Goal: Transaction & Acquisition: Purchase product/service

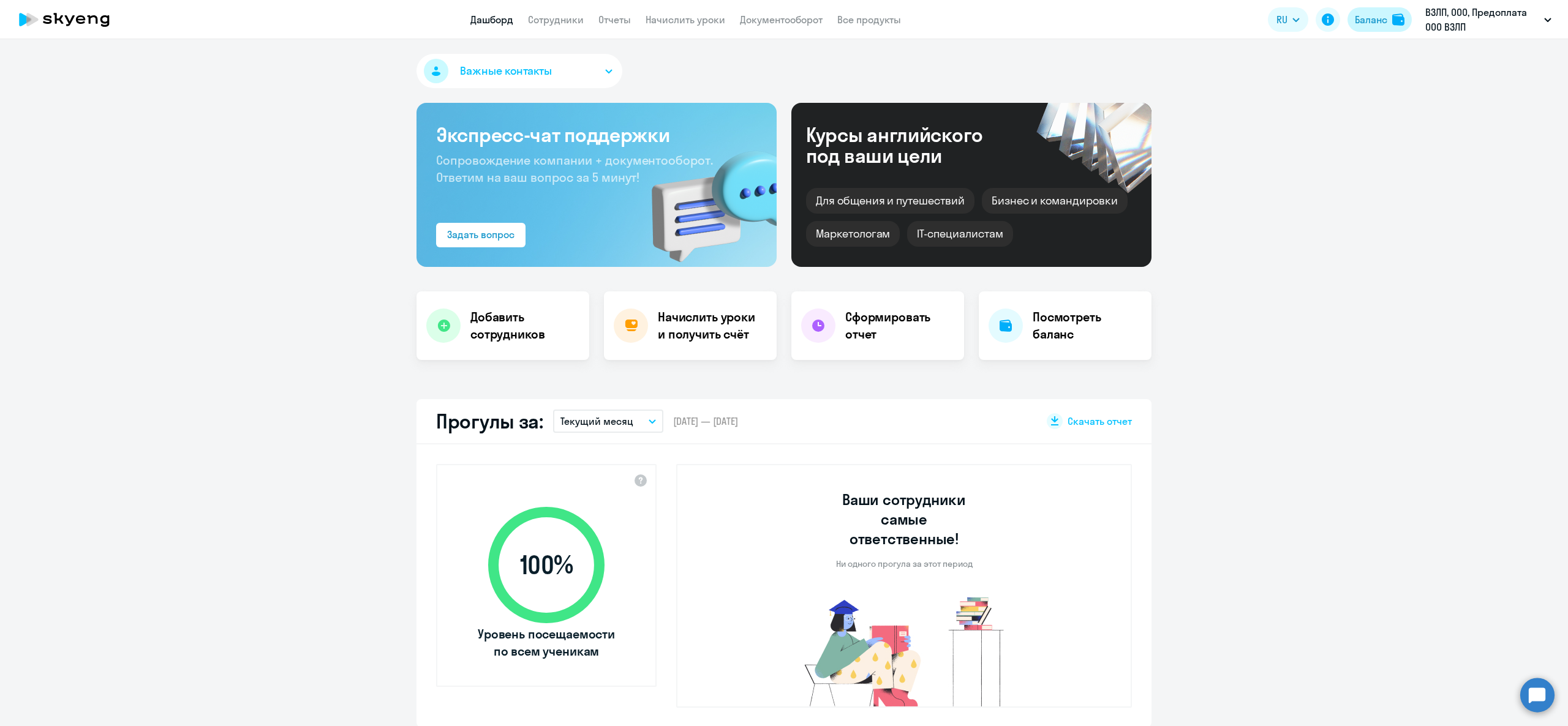
click at [1384, 26] on div "Баланс" at bounding box center [1371, 19] width 32 height 14
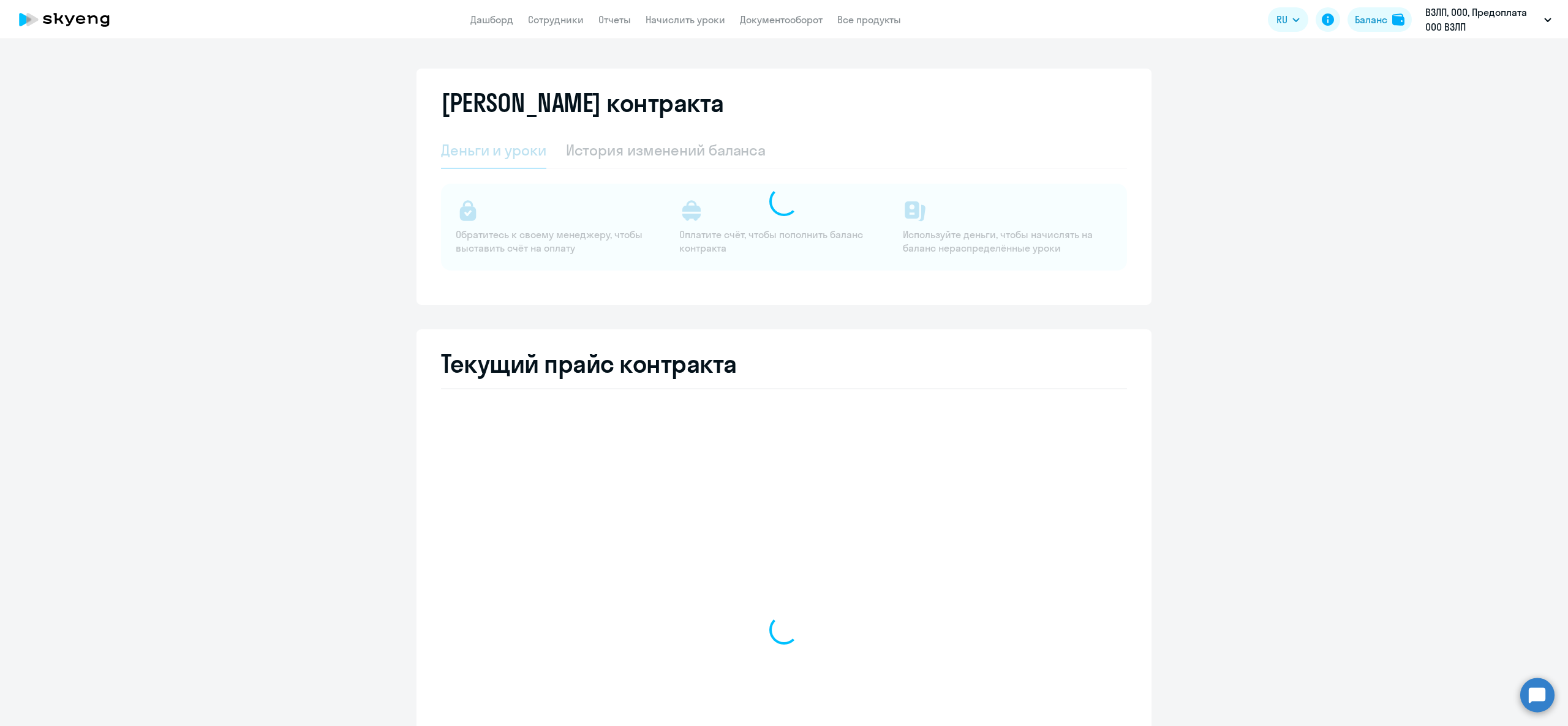
select select "english_adult_not_native_speaker"
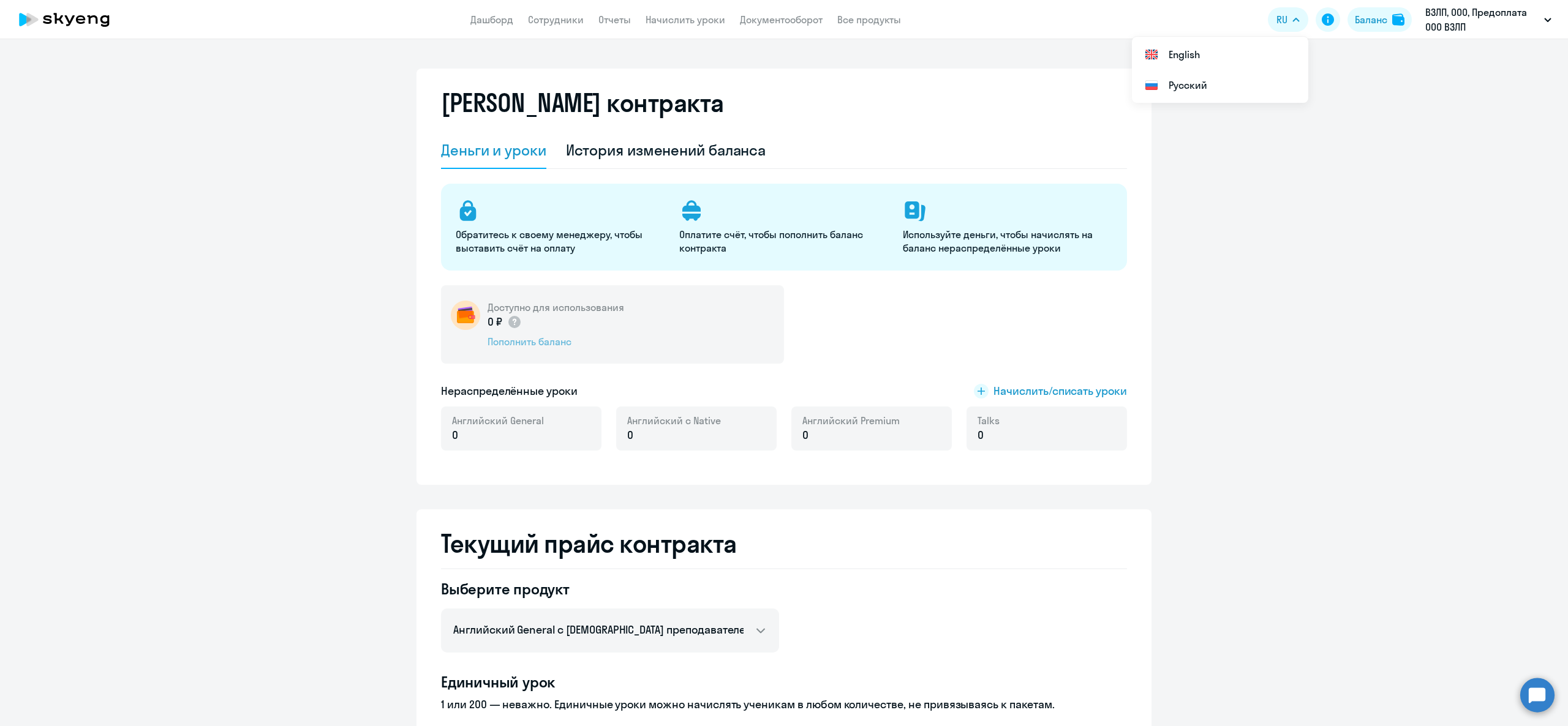
click at [532, 340] on div "Пополнить баланс" at bounding box center [556, 342] width 137 height 14
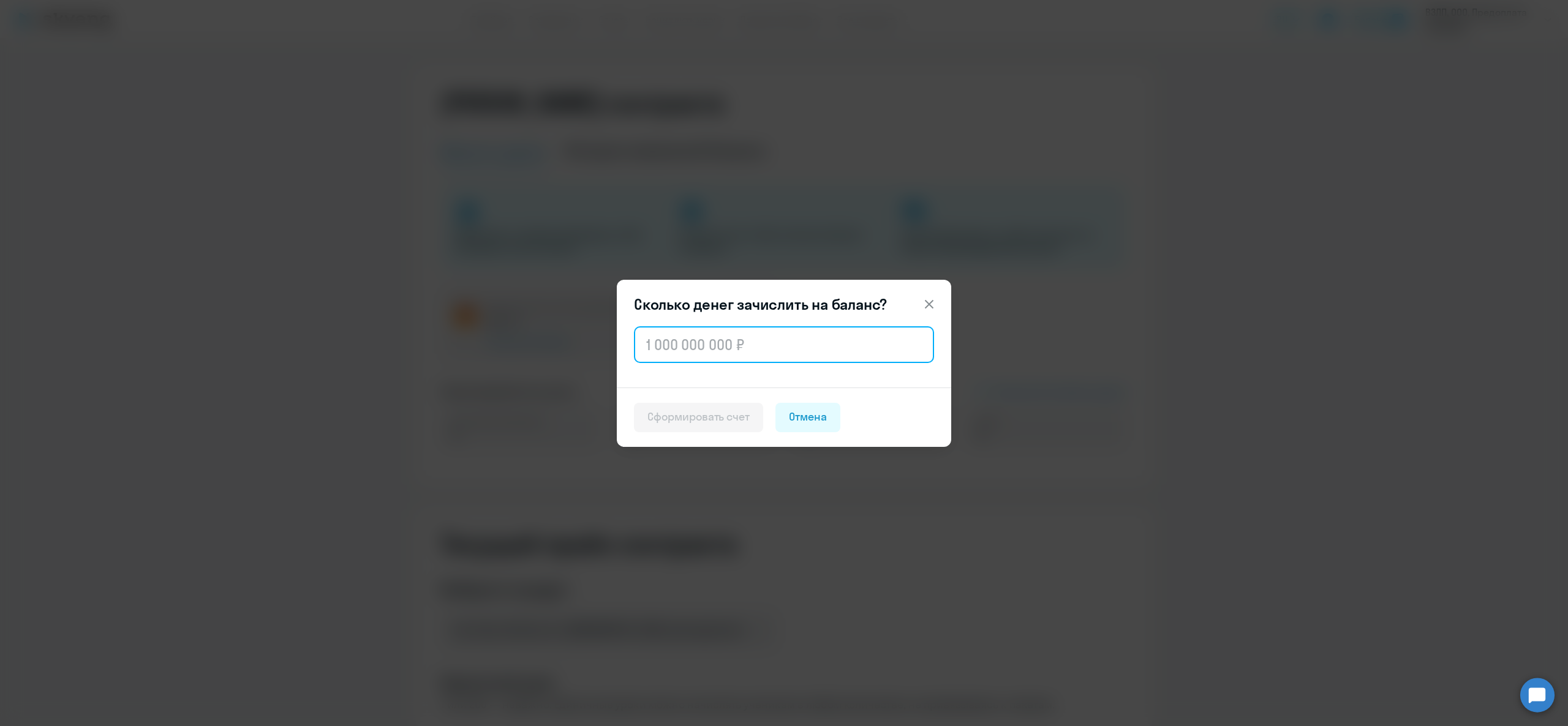
click at [681, 331] on input "text" at bounding box center [784, 344] width 300 height 37
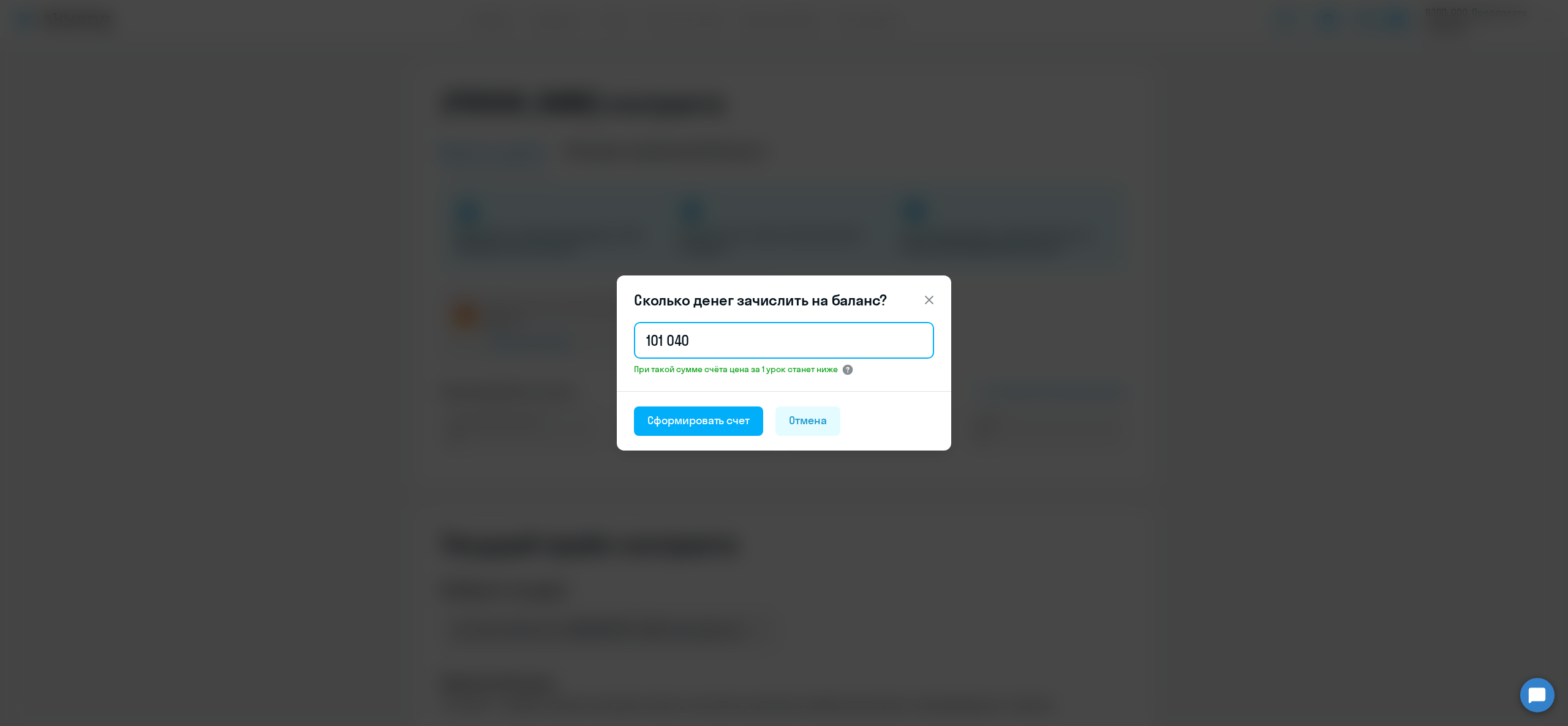
type input "101 040"
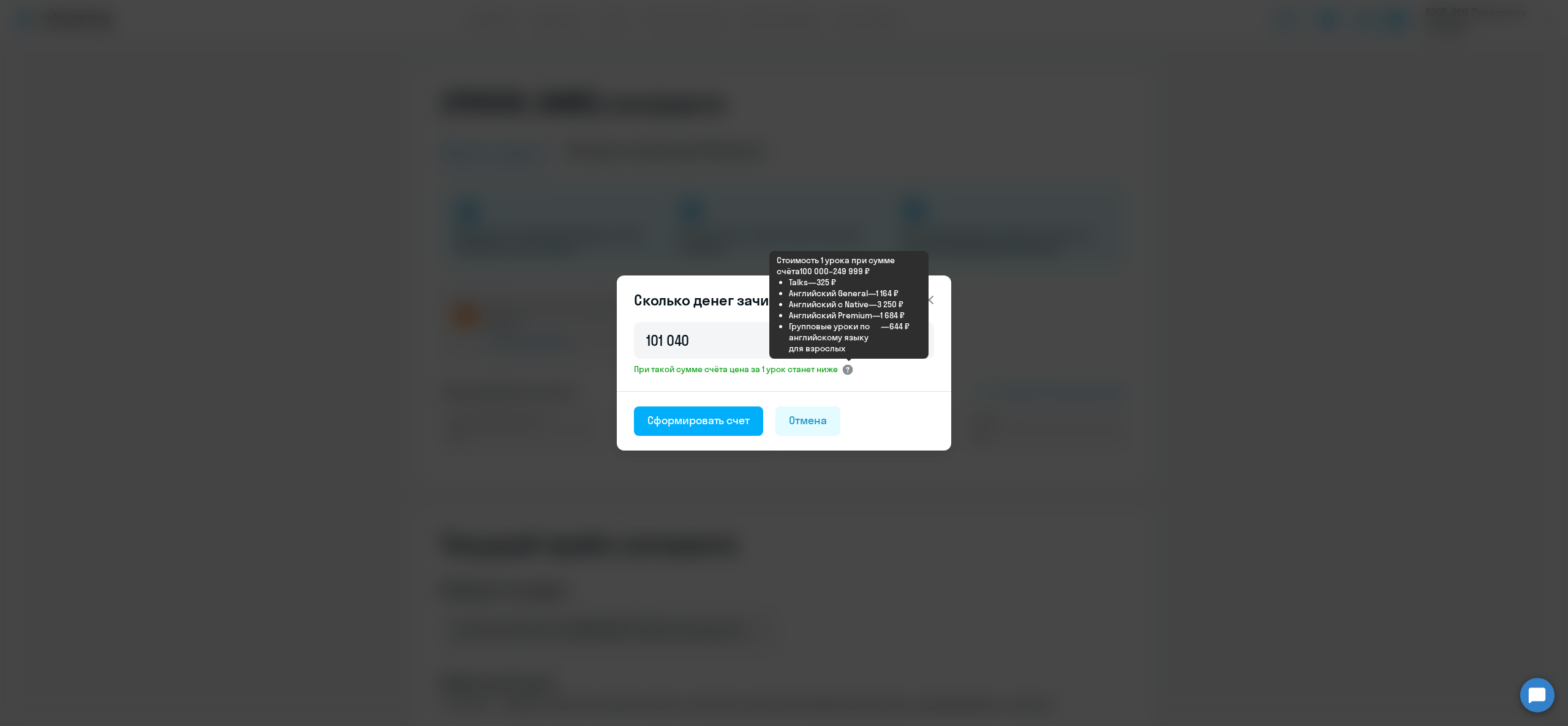
click at [853, 364] on icon at bounding box center [848, 370] width 12 height 12
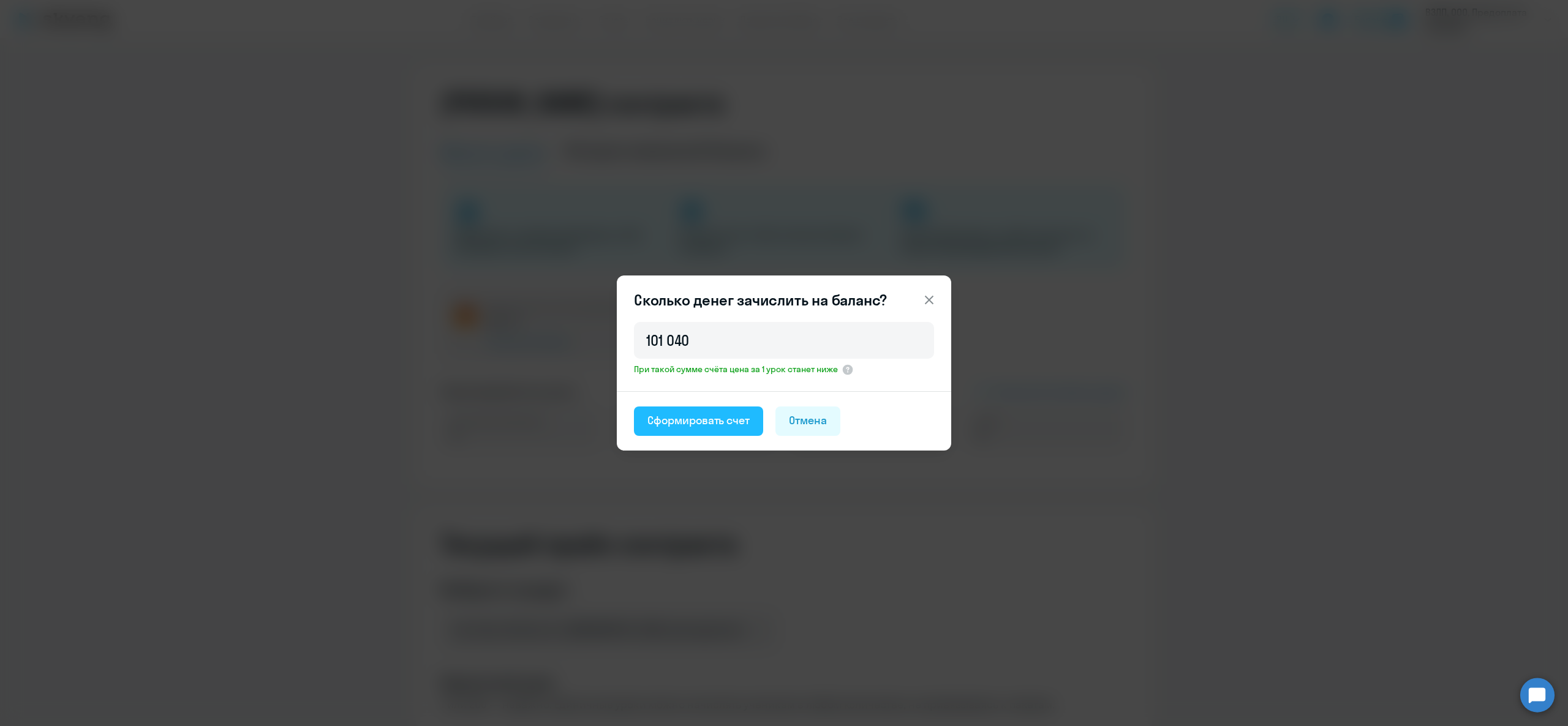
click at [728, 418] on div "Сформировать счет" at bounding box center [698, 420] width 102 height 16
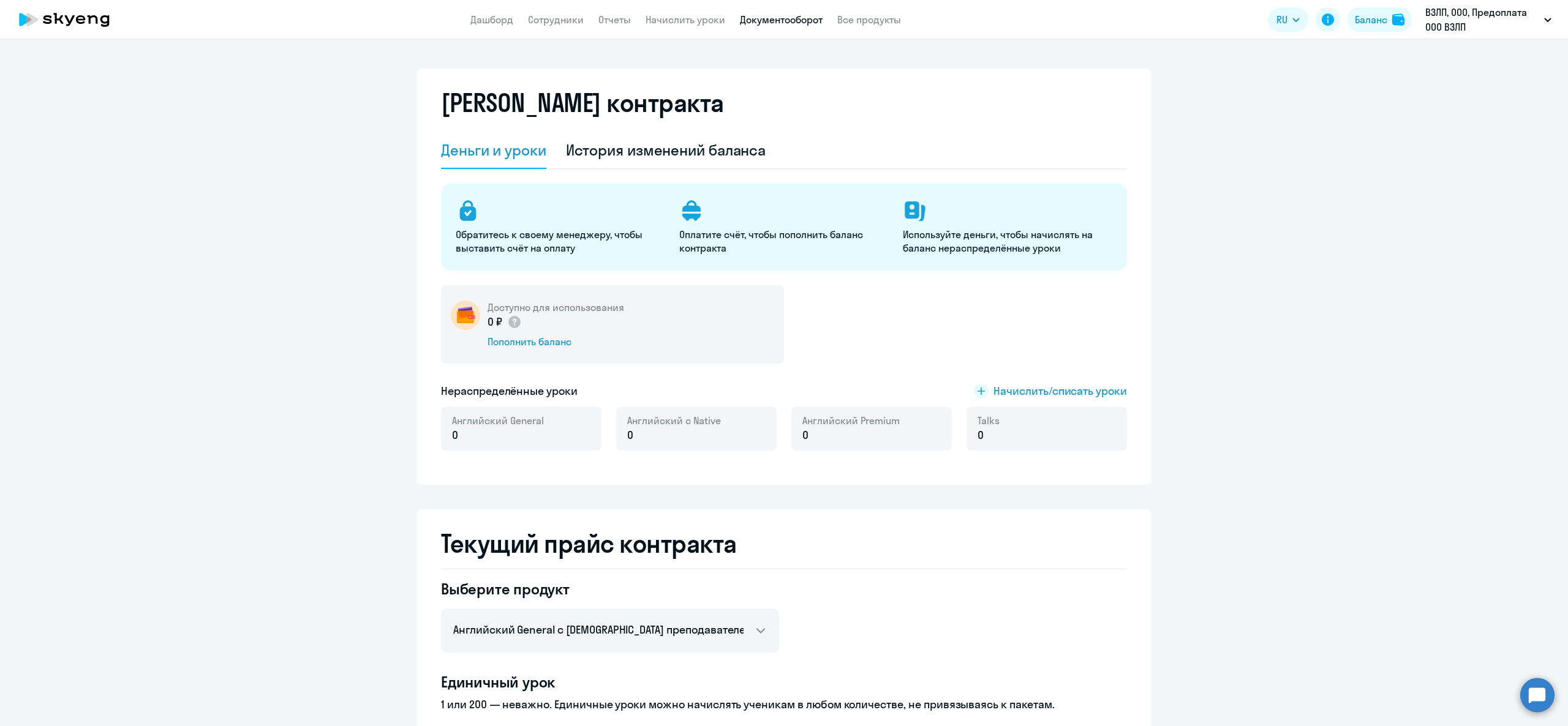
click at [793, 14] on link "Документооборот" at bounding box center [781, 20] width 83 height 12
